Goal: Information Seeking & Learning: Learn about a topic

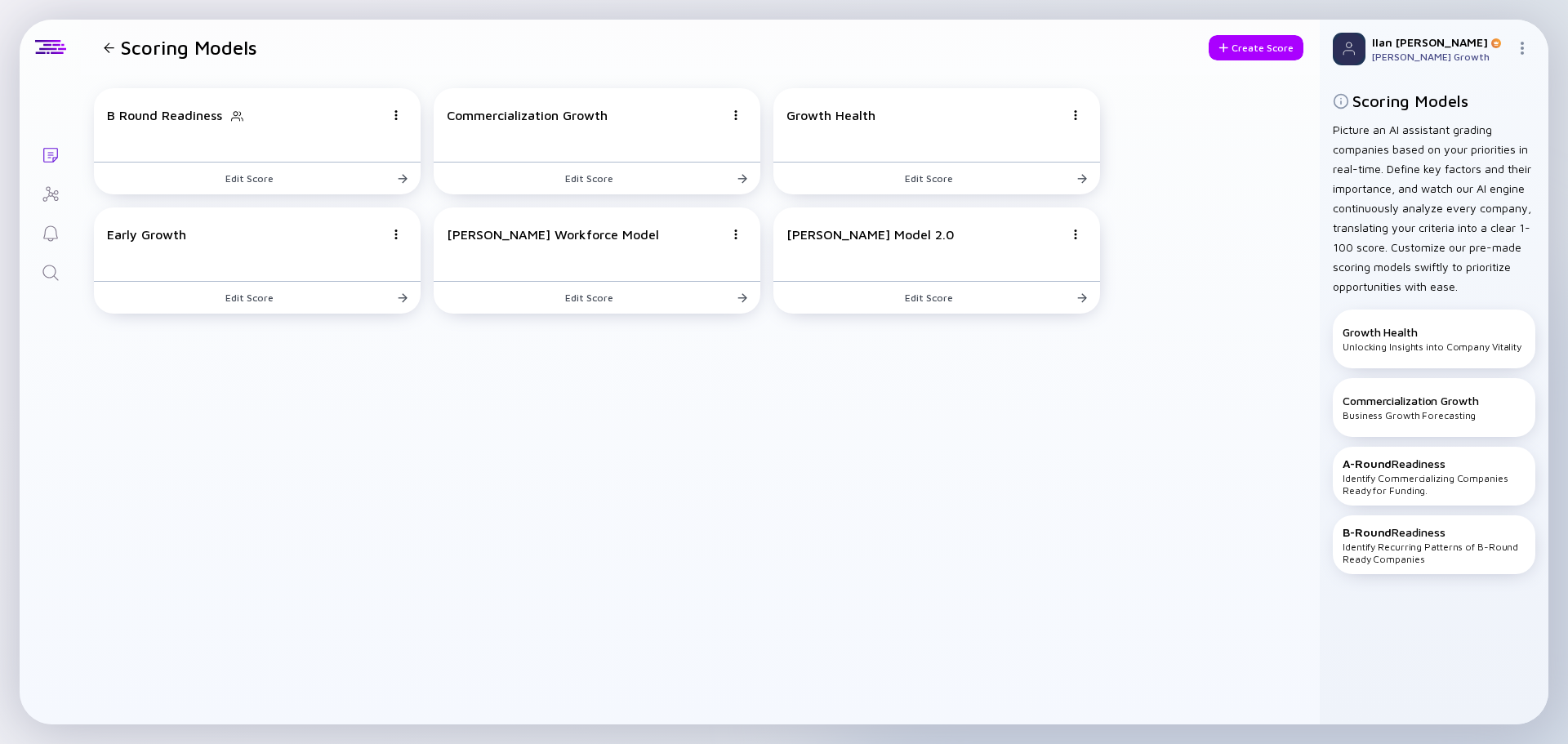
click at [814, 415] on div "B Round Readiness Edit Score Commercialization Growth Edit Score Growth Health …" at bounding box center [700, 399] width 1239 height 649
click at [113, 44] on div at bounding box center [109, 48] width 10 height 10
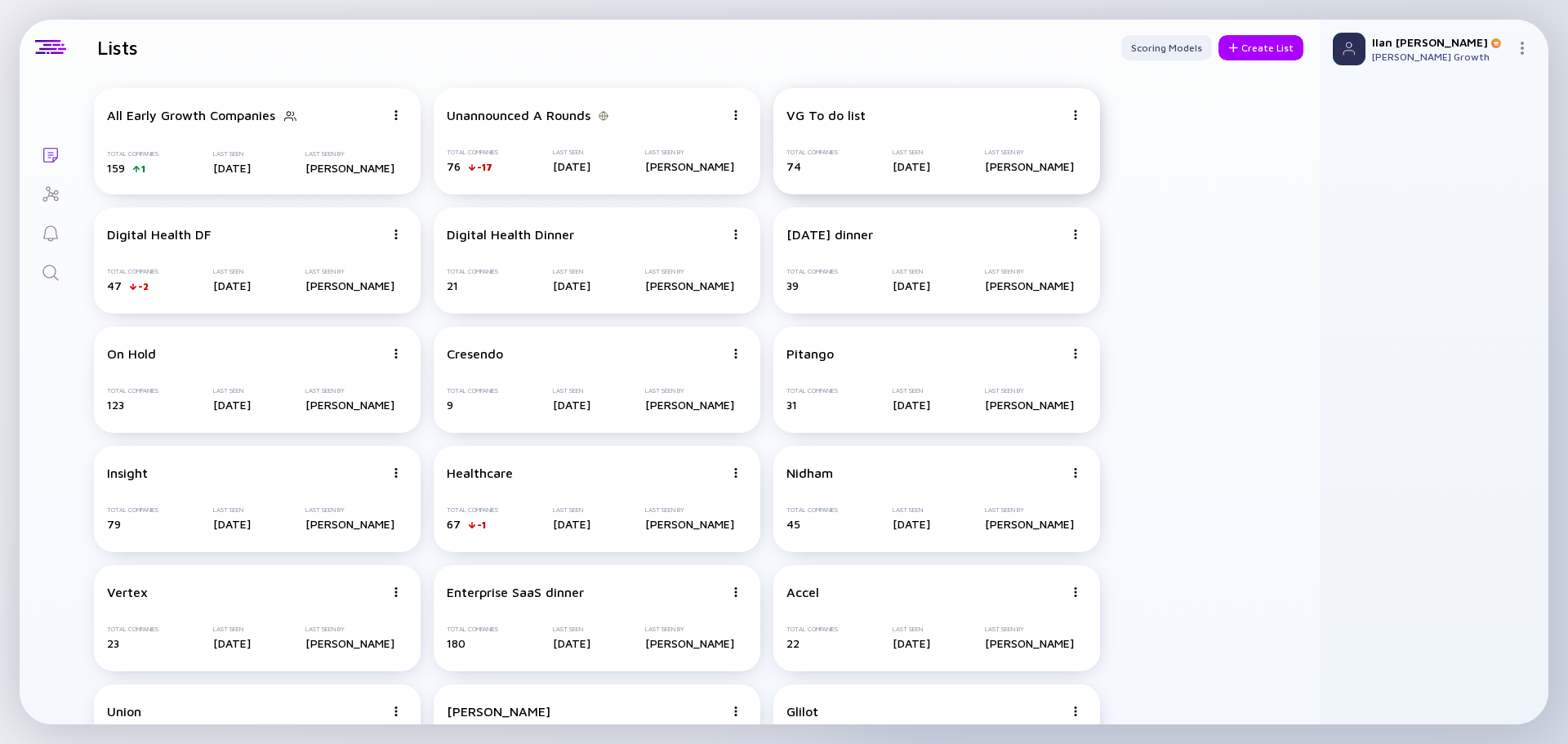
click at [820, 112] on div "VG To do list" at bounding box center [826, 115] width 79 height 15
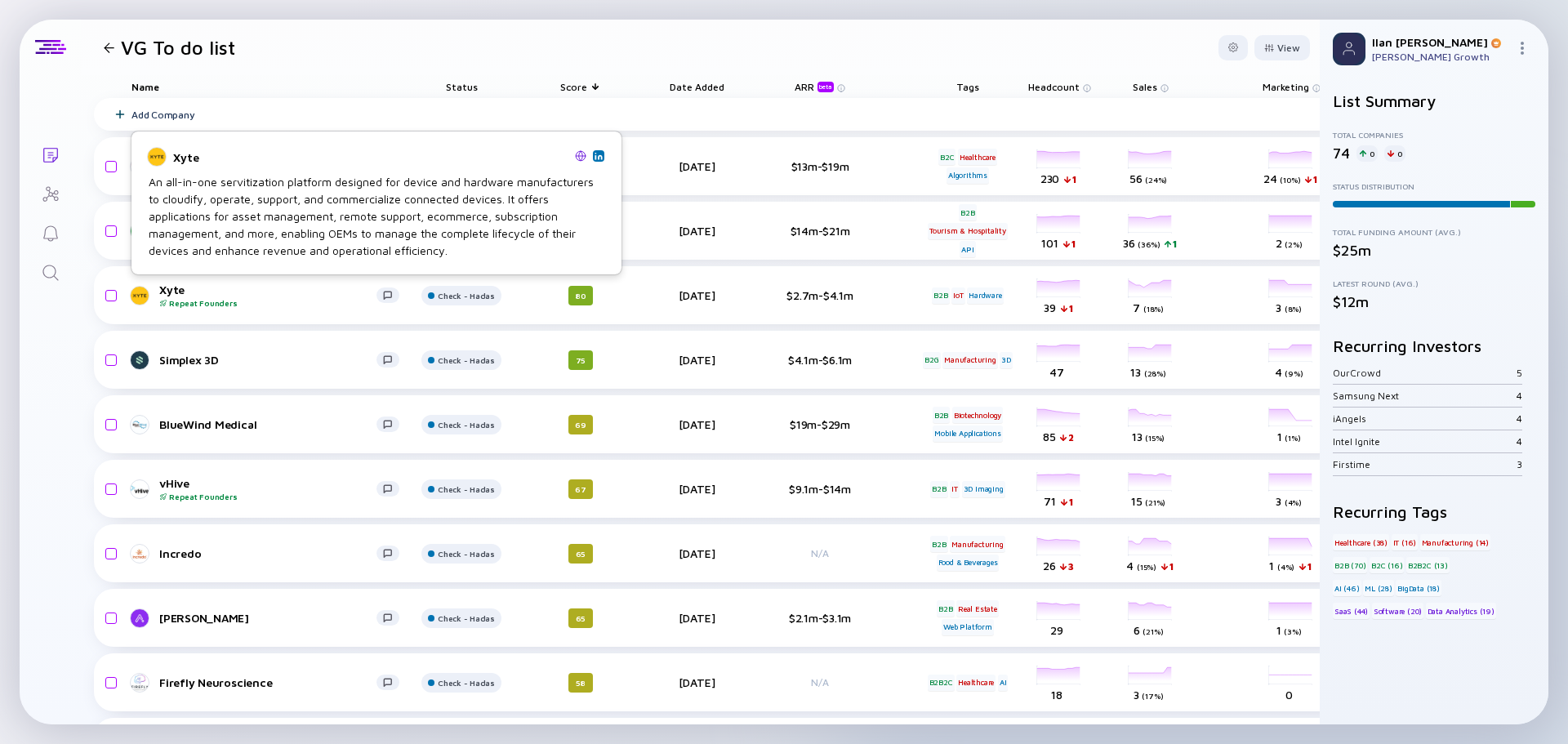
click at [296, 235] on div "An all-in-one servitization platform designed for device and hardware manufactu…" at bounding box center [376, 216] width 456 height 86
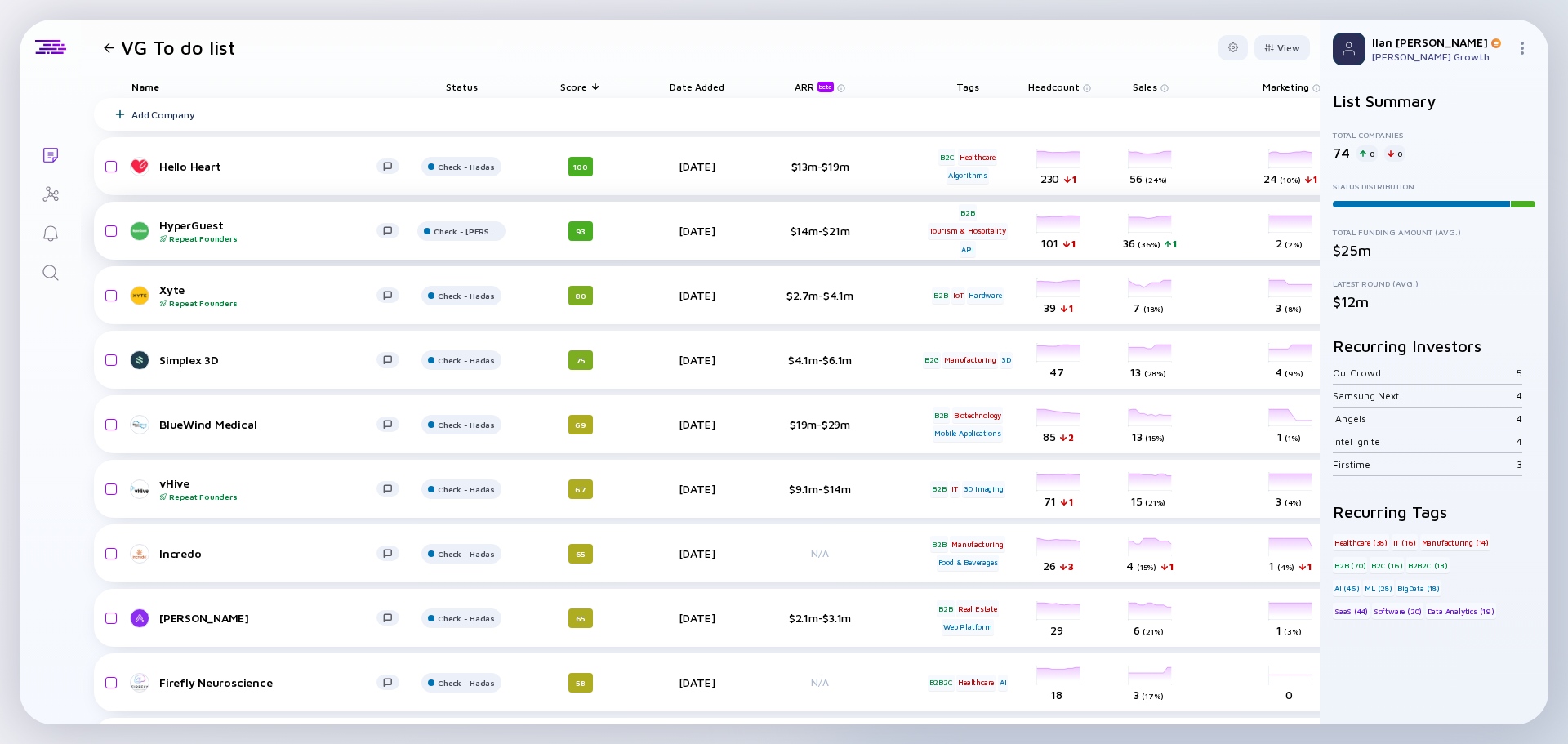
click at [296, 237] on div "Repeat Founders" at bounding box center [267, 237] width 217 height 9
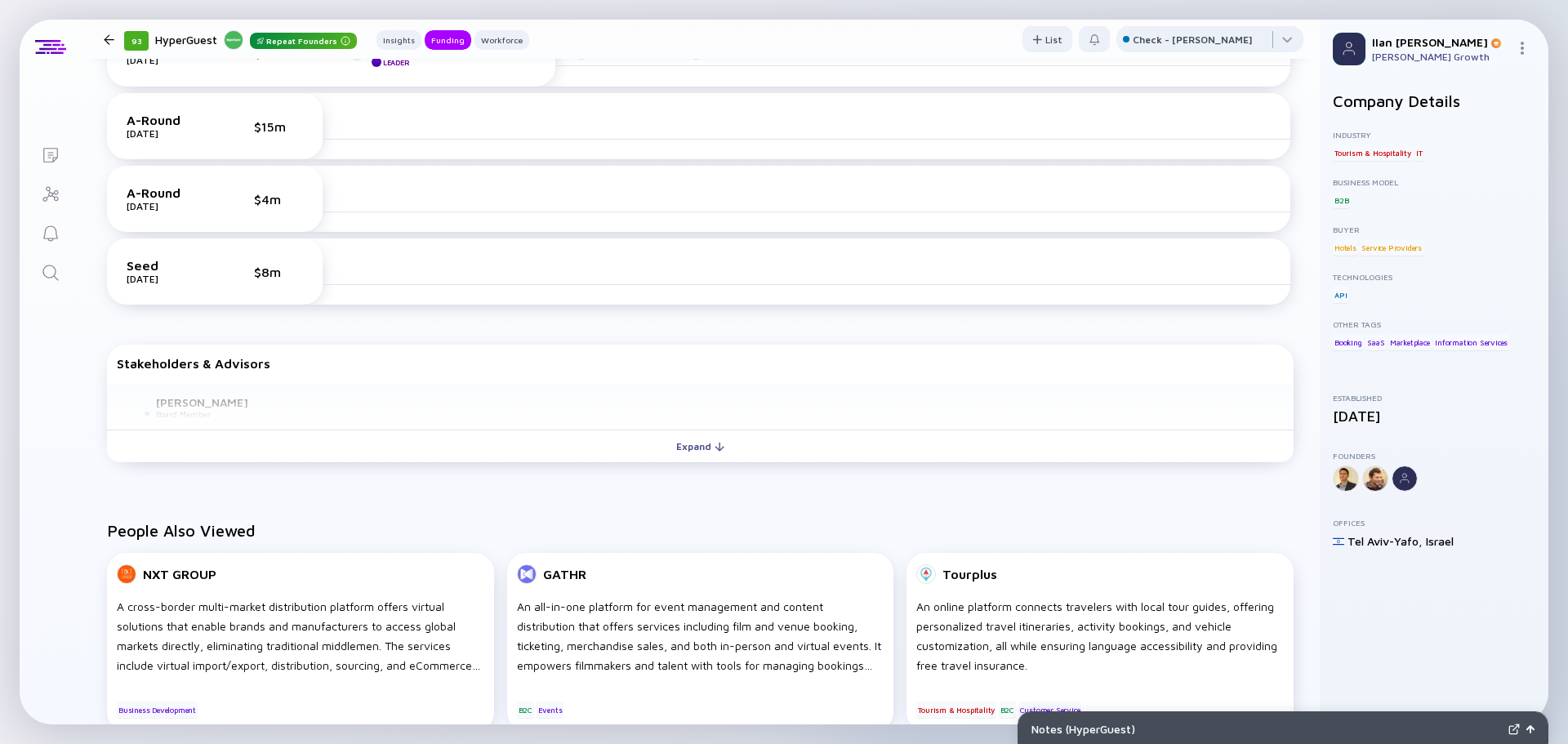
scroll to position [277, 0]
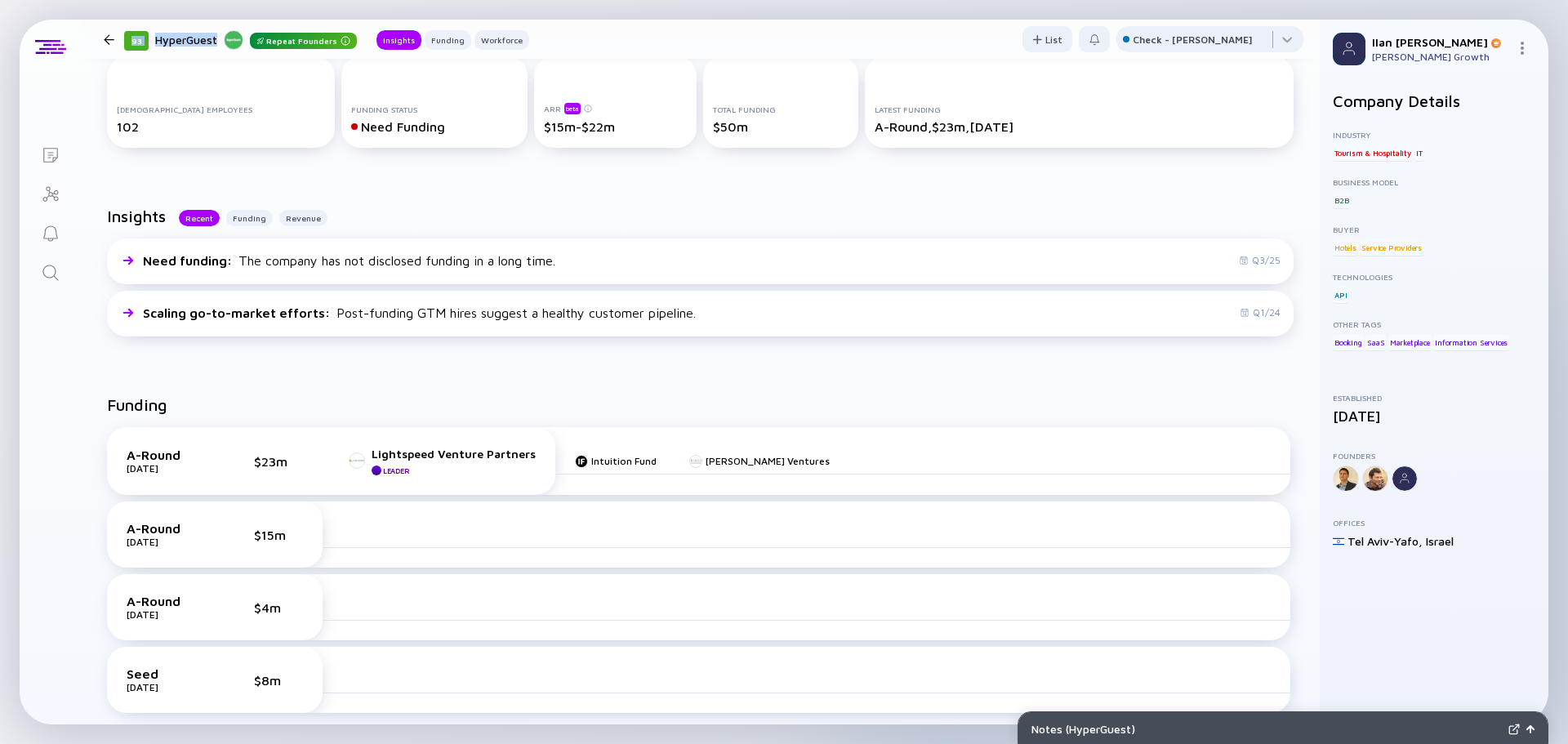
drag, startPoint x: 217, startPoint y: 42, endPoint x: 124, endPoint y: 39, distance: 93.0
click at [122, 39] on div "93 HyperGuest Repeat Founders Insights Funding Workforce" at bounding box center [325, 39] width 408 height 22
